Goal: Information Seeking & Learning: Learn about a topic

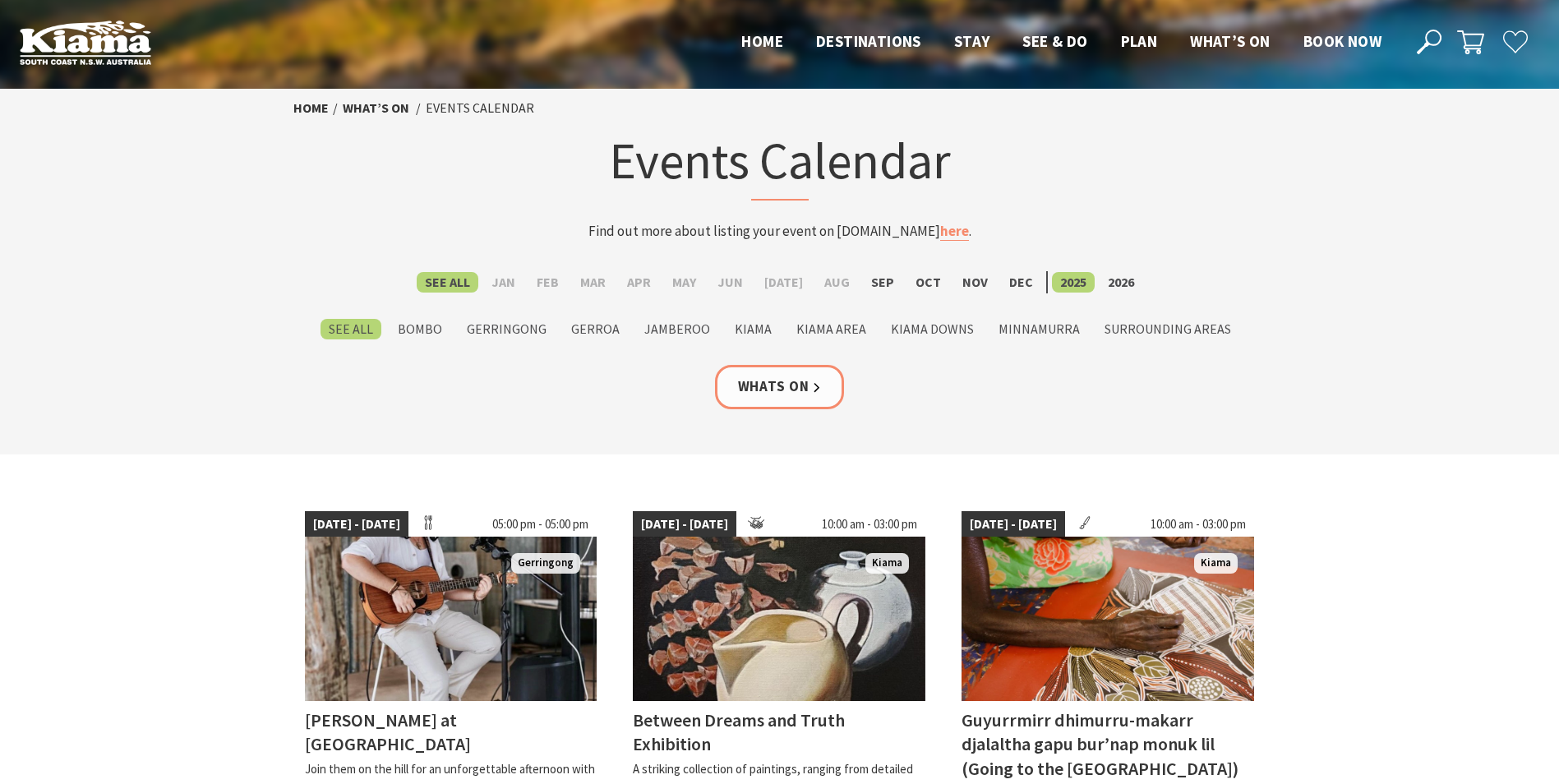
scroll to position [164, 0]
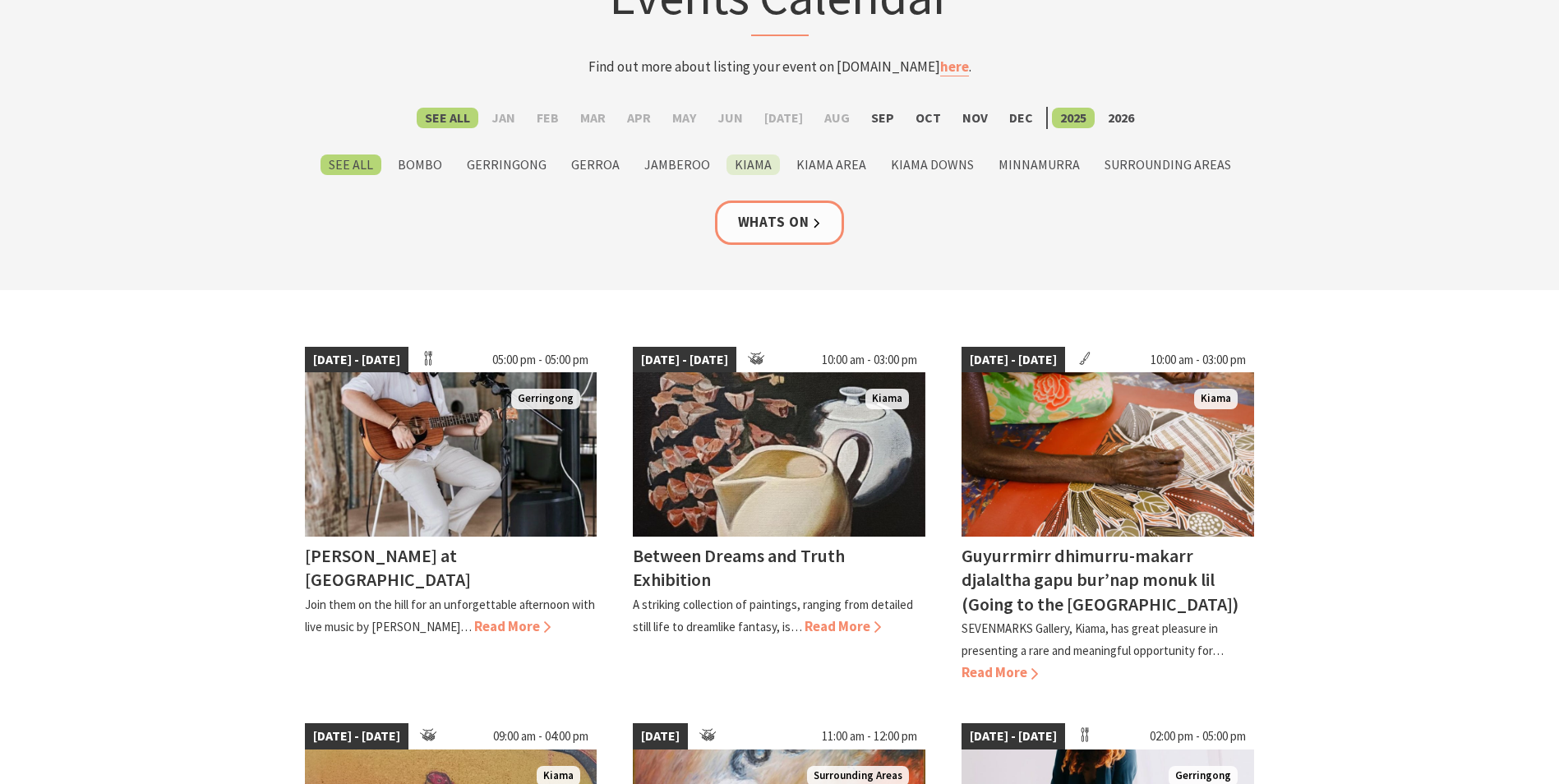
click at [769, 162] on label "Kiama" at bounding box center [752, 164] width 53 height 20
click at [0, 0] on input "Kiama" at bounding box center [0, 0] width 0 height 0
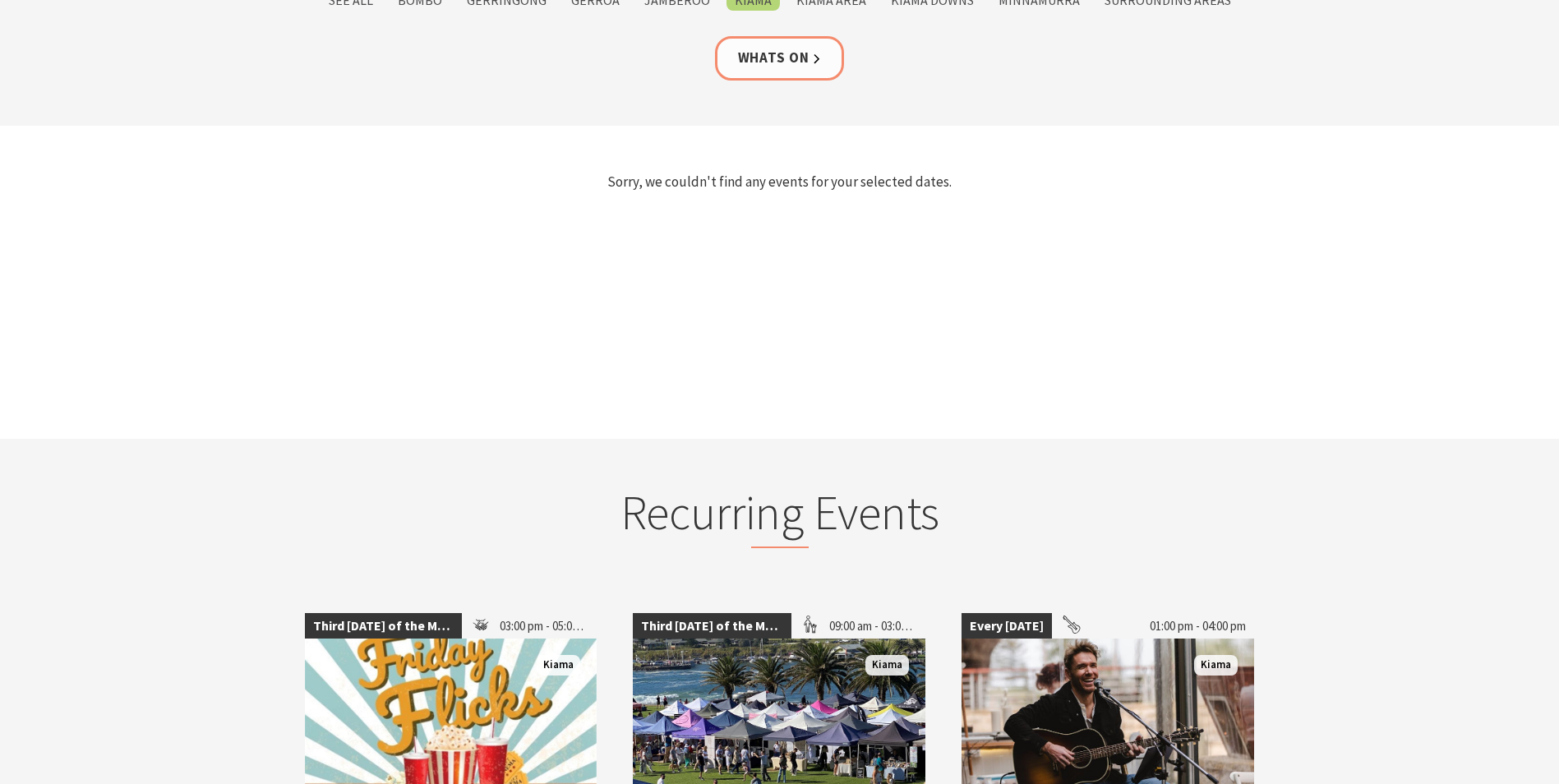
scroll to position [83, 0]
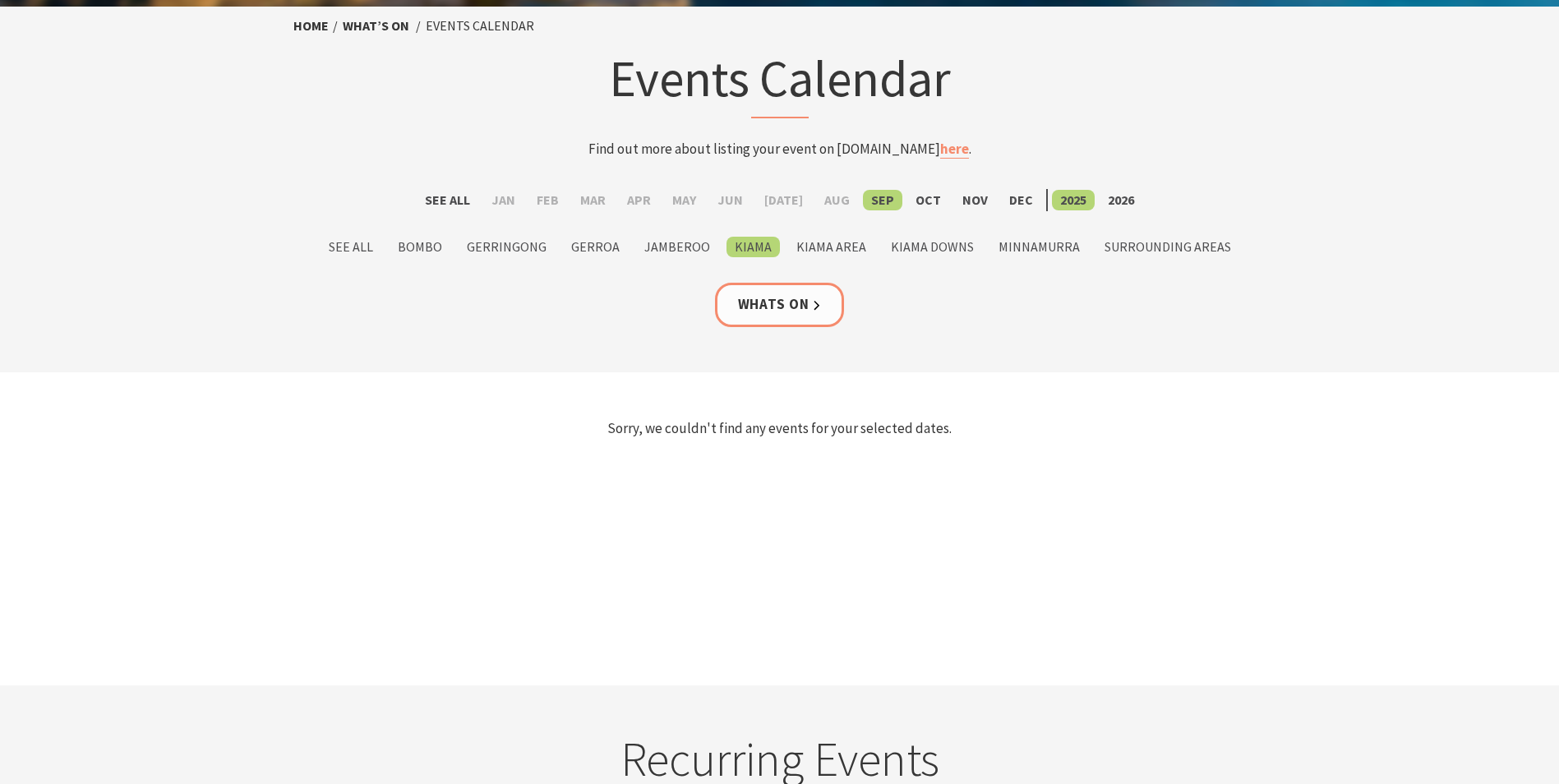
click at [373, 234] on form "See All Jan Feb Mar Apr May Jun Jul Aug Sep Oct Nov Dec 2025 2026 See All Bombo…" at bounding box center [779, 223] width 973 height 69
click at [371, 252] on label "See All" at bounding box center [351, 247] width 61 height 20
click at [0, 0] on input "See All" at bounding box center [0, 0] width 0 height 0
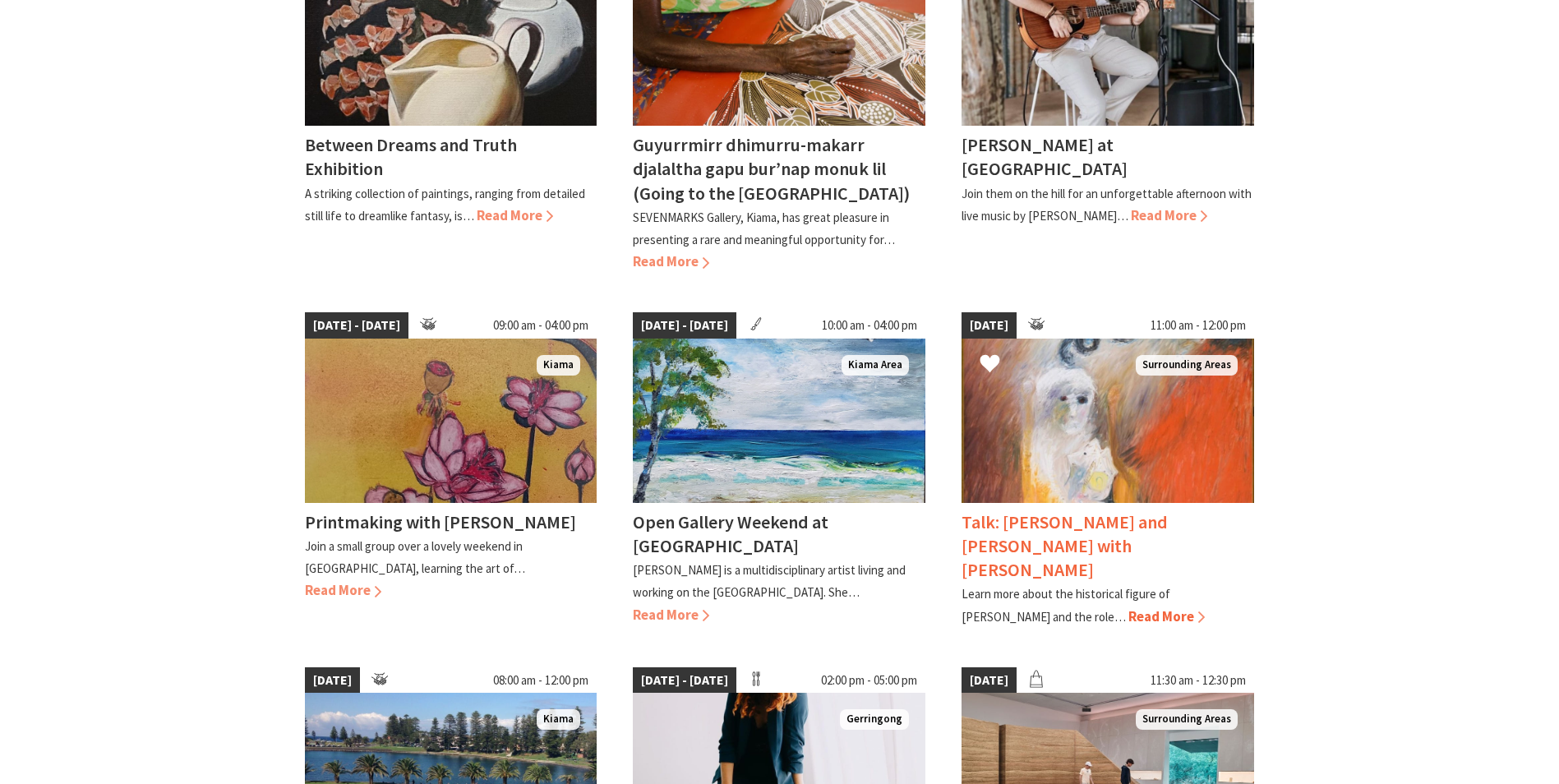
scroll to position [822, 0]
